Goal: Information Seeking & Learning: Learn about a topic

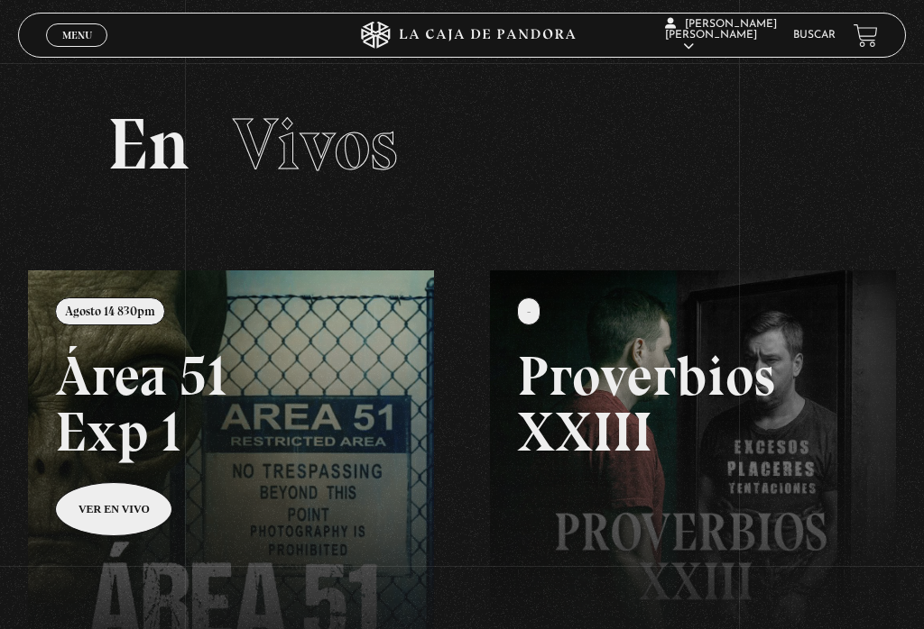
click at [813, 40] on link "Buscar" at bounding box center [814, 35] width 42 height 11
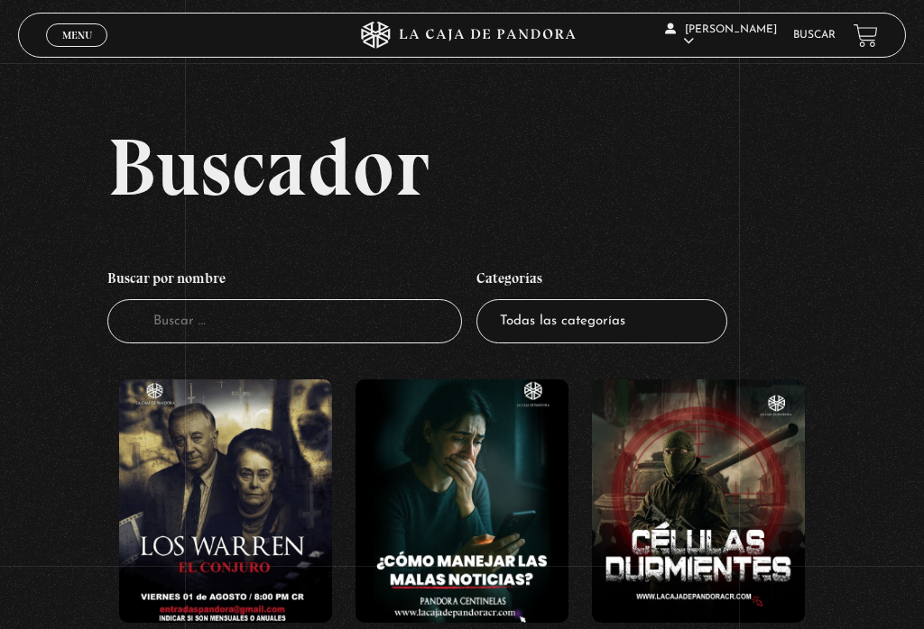
click at [159, 323] on input "Buscador" at bounding box center [284, 321] width 354 height 44
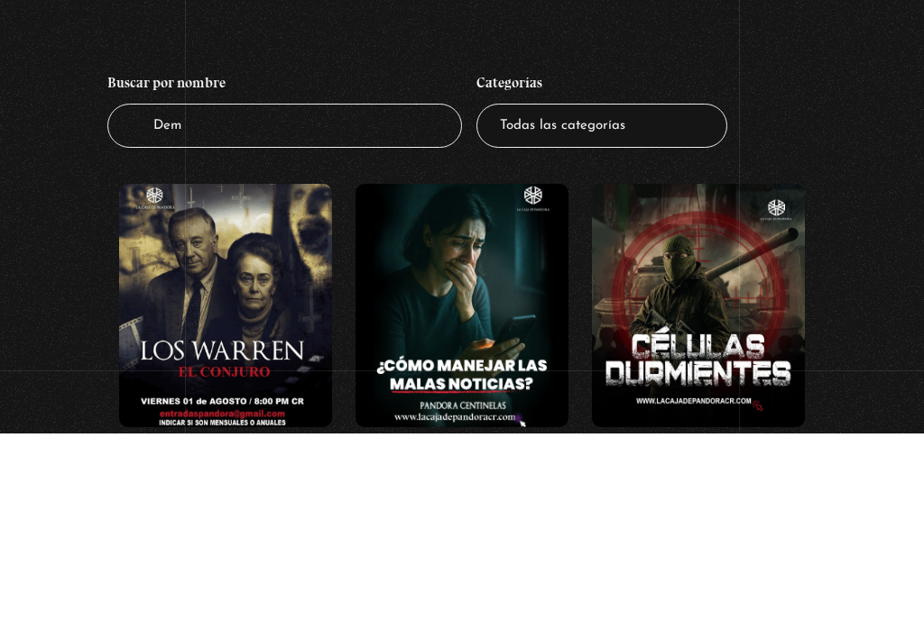
type input "Demi"
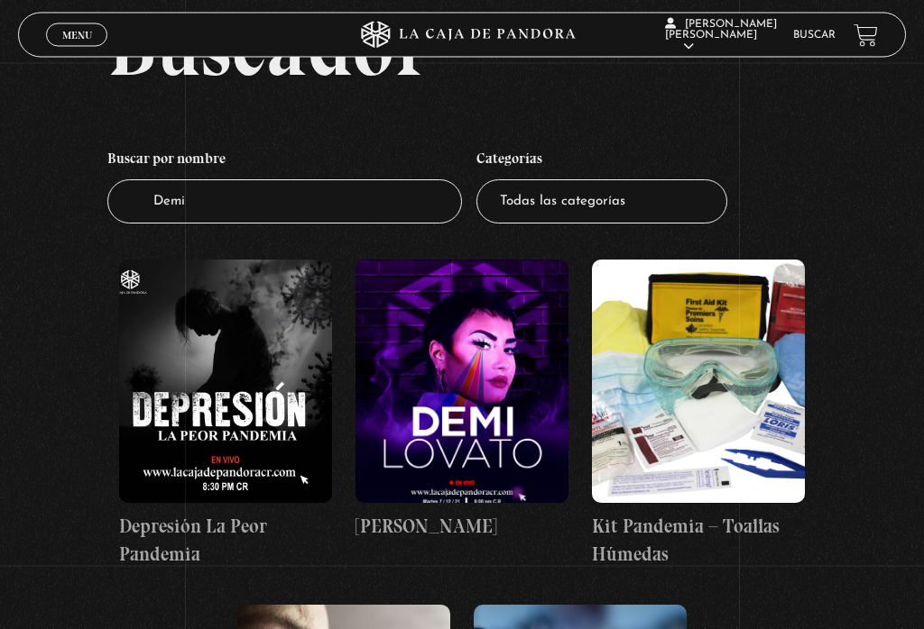
scroll to position [126, 0]
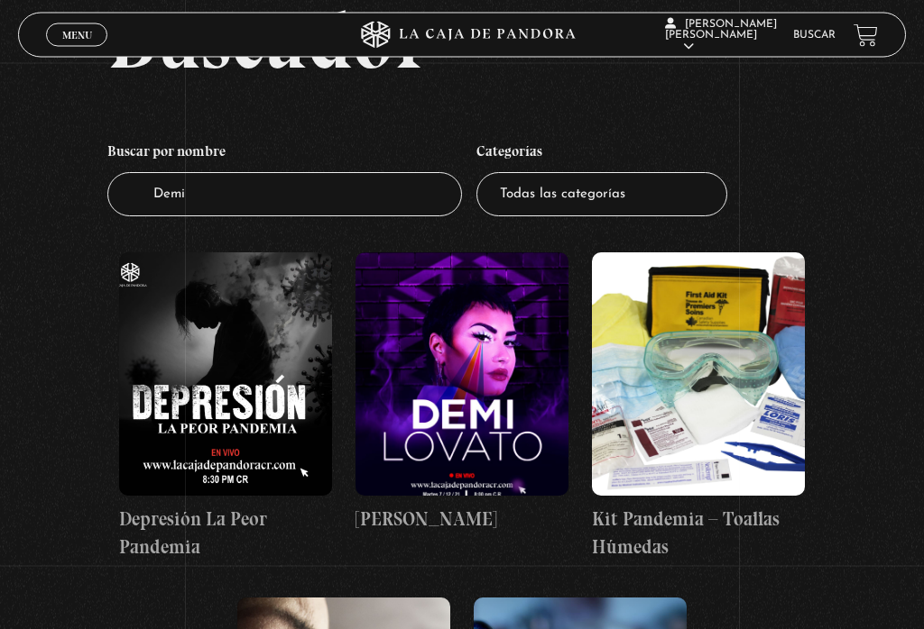
click at [436, 475] on figure at bounding box center [461, 375] width 213 height 244
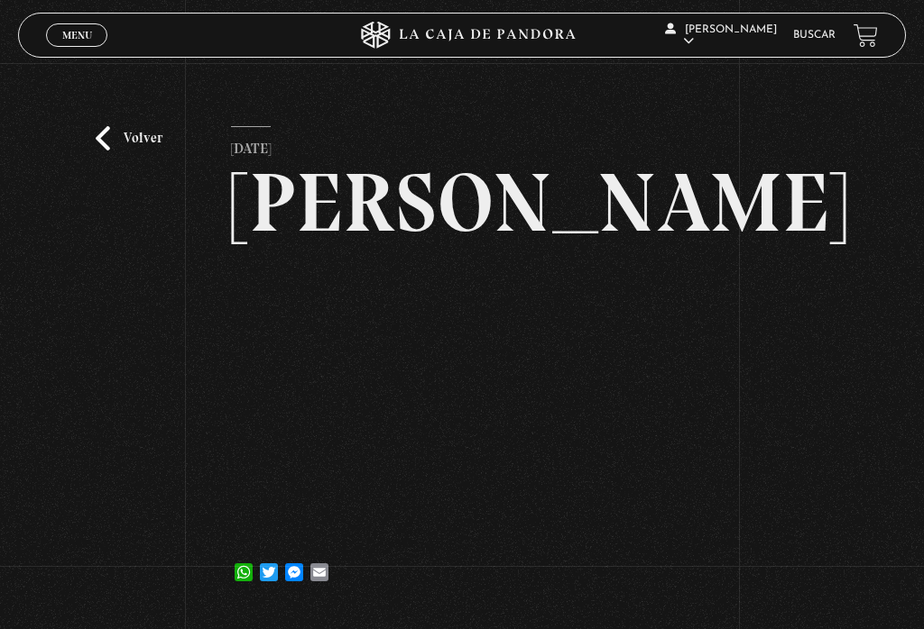
click at [107, 133] on link "Volver" at bounding box center [129, 138] width 67 height 24
click at [116, 151] on link "Volver" at bounding box center [129, 138] width 67 height 24
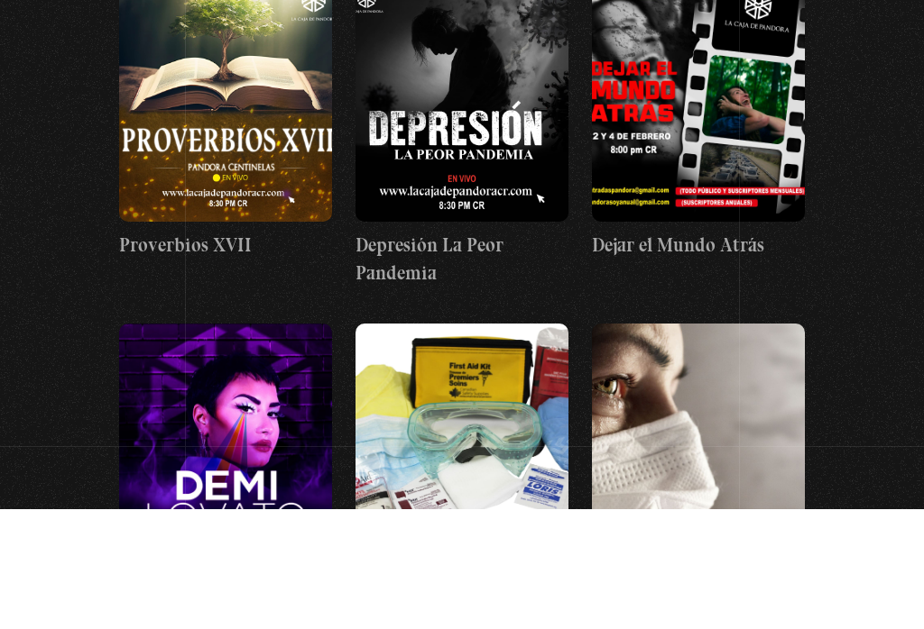
scroll to position [463, 0]
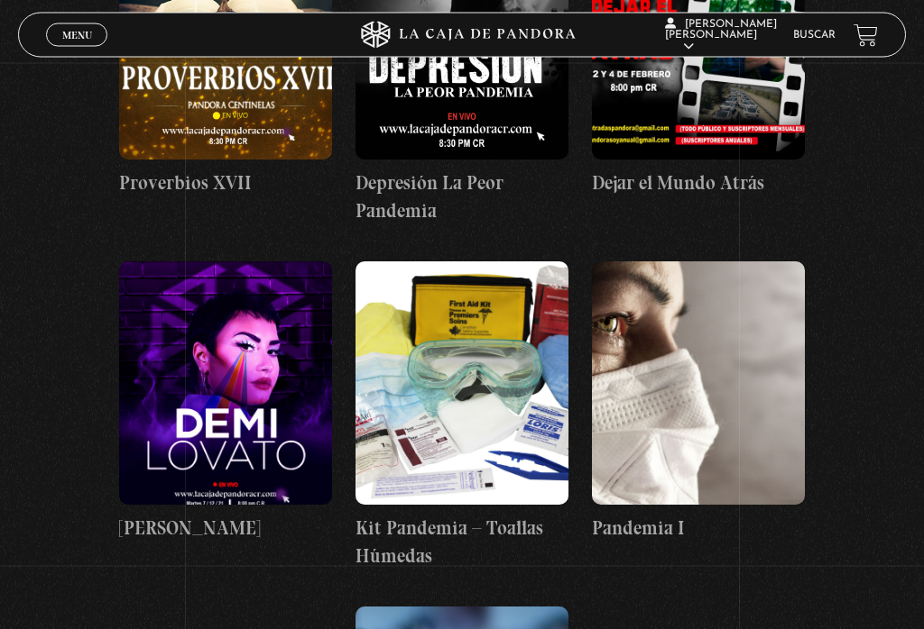
click at [239, 409] on figure at bounding box center [225, 384] width 213 height 244
